Goal: Task Accomplishment & Management: Complete application form

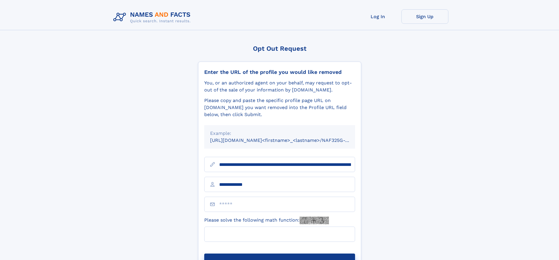
type input "**********"
type input "**"
click at [279, 254] on button "Submit Opt Out Request" at bounding box center [279, 263] width 151 height 19
